Goal: Find specific page/section: Locate a particular part of the current website

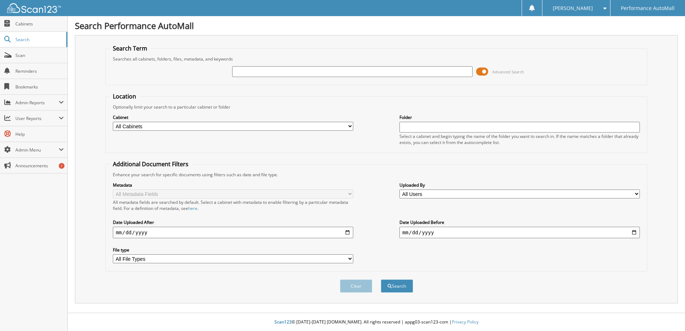
type input "[EMAIL_ADDRESS][DOMAIN_NAME]"
drag, startPoint x: 303, startPoint y: 72, endPoint x: 184, endPoint y: 73, distance: 119.3
click at [184, 73] on div "[EMAIL_ADDRESS][DOMAIN_NAME] Advanced Search" at bounding box center [376, 71] width 534 height 19
click at [255, 71] on input "text" at bounding box center [352, 71] width 240 height 11
type input "pw652191"
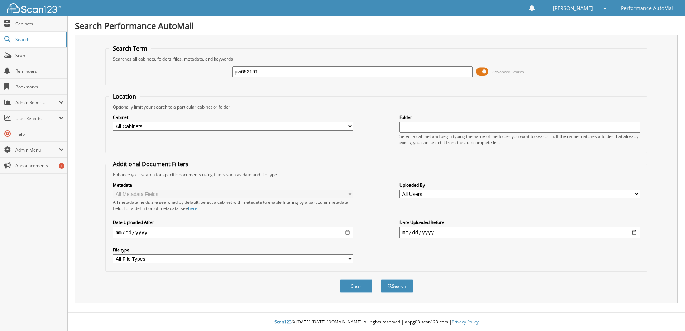
click at [381, 279] on button "Search" at bounding box center [397, 285] width 32 height 13
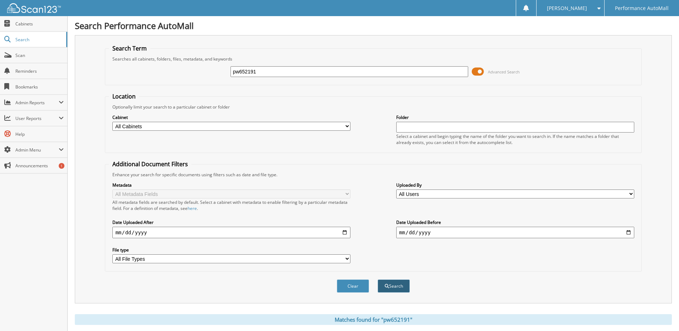
click at [391, 288] on button "Search" at bounding box center [394, 285] width 32 height 13
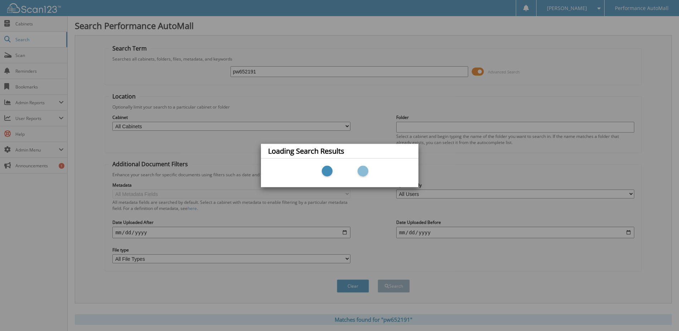
scroll to position [38, 0]
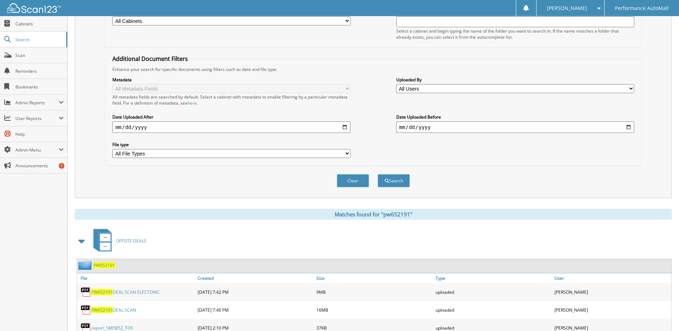
scroll to position [195, 0]
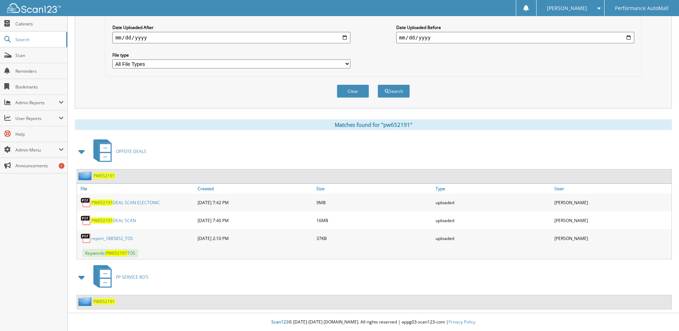
click at [126, 220] on link "PW652191 DEAL SCAN" at bounding box center [113, 220] width 45 height 6
click at [126, 203] on link "PW652191 DEAL SCAN ELECTONIC" at bounding box center [125, 202] width 69 height 6
